Goal: Task Accomplishment & Management: Use online tool/utility

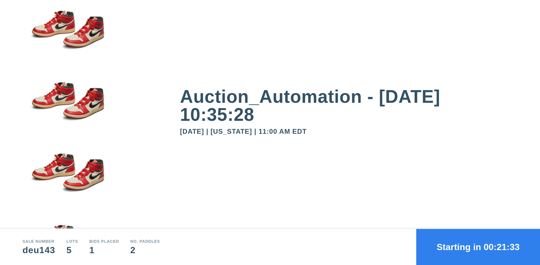
click at [478, 247] on button "Starting in 00:21:33" at bounding box center [479, 247] width 124 height 36
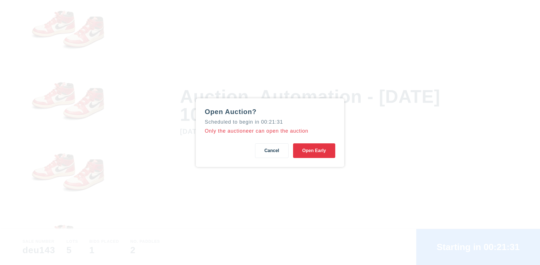
click at [314, 150] on button "Open Early" at bounding box center [314, 150] width 42 height 15
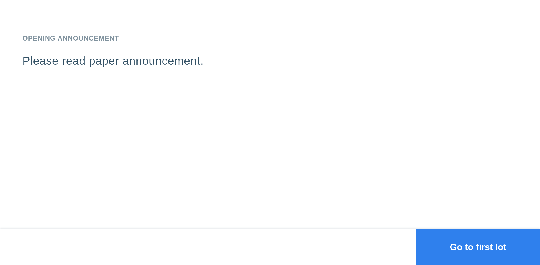
click at [478, 247] on button "Go to first lot" at bounding box center [479, 247] width 124 height 36
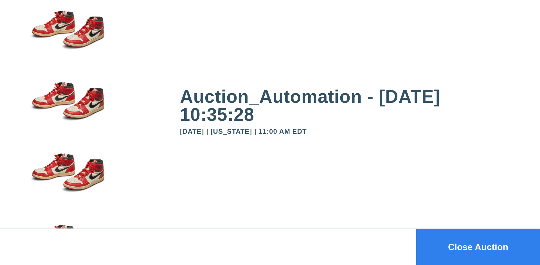
click at [478, 247] on button "Close Auction" at bounding box center [479, 247] width 124 height 36
